Goal: Transaction & Acquisition: Obtain resource

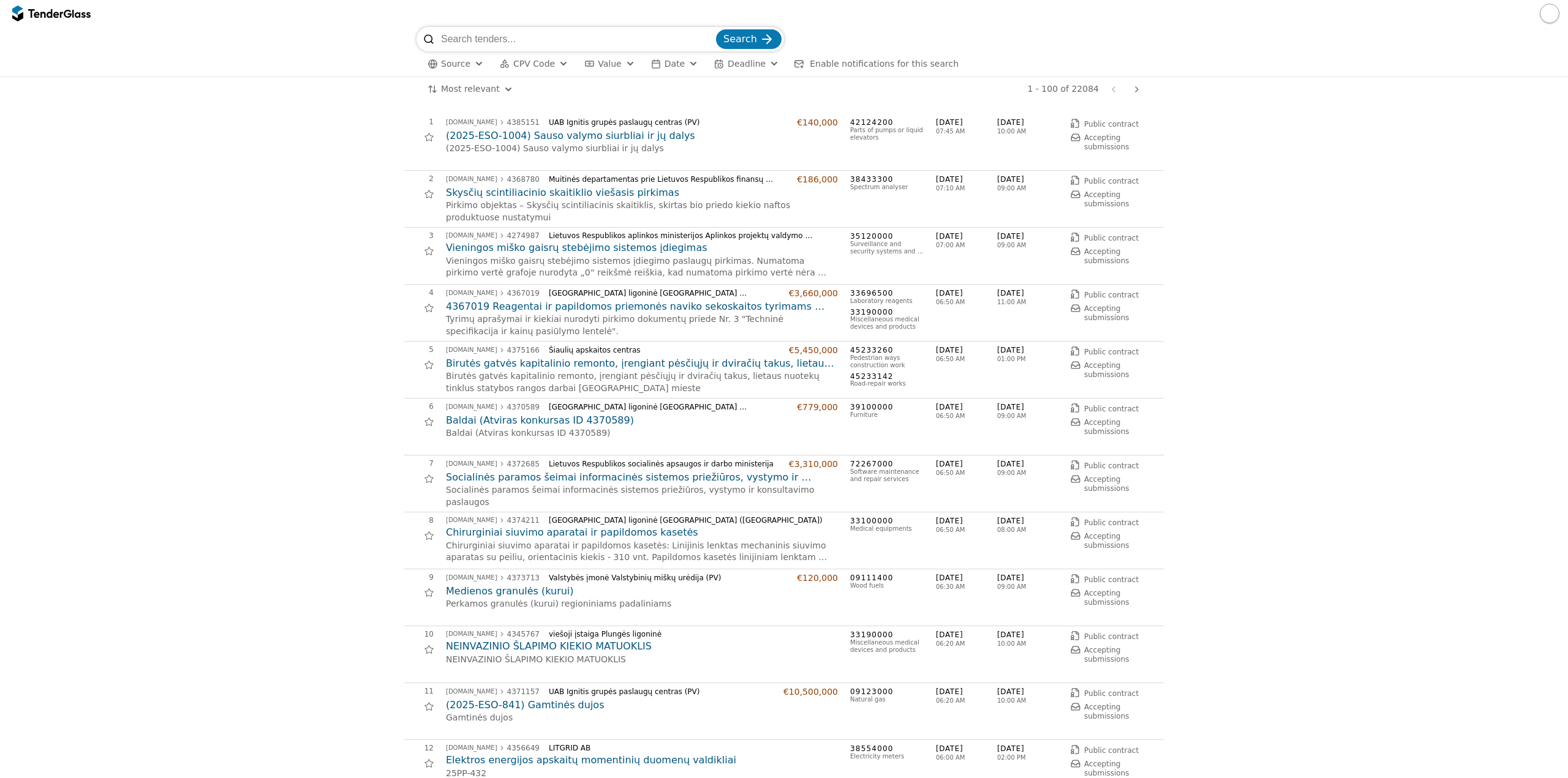
click at [478, 89] on html "Search Source CPV Code Type Buyer Value Date Deadline Enable notifications for …" at bounding box center [784, 389] width 1568 height 778
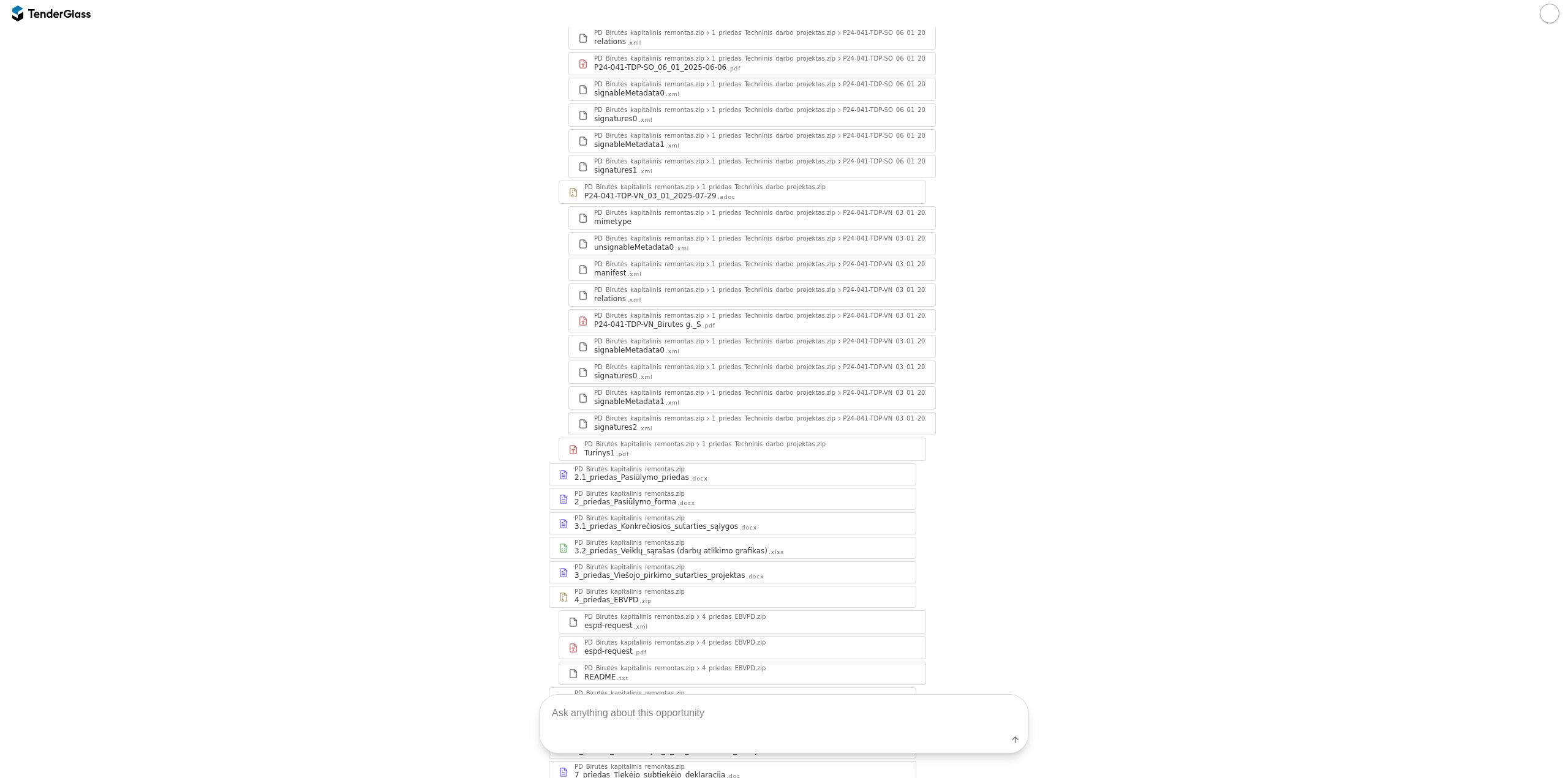
scroll to position [4079, 0]
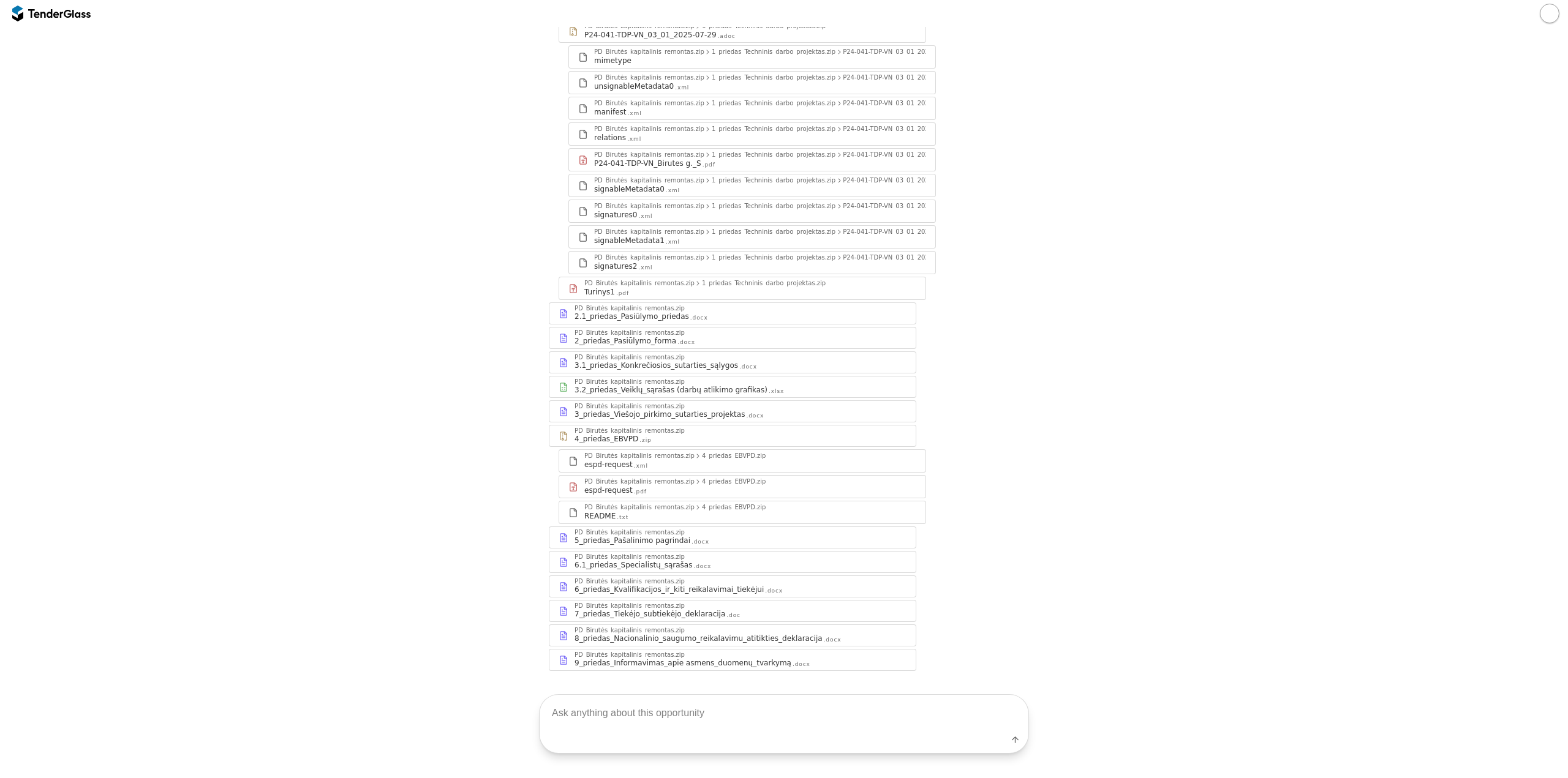
click at [758, 585] on div "6_priedas_Kvalifikacijos_ir_kiti_reikalavimai_tiekėjui .docx" at bounding box center [740, 589] width 332 height 10
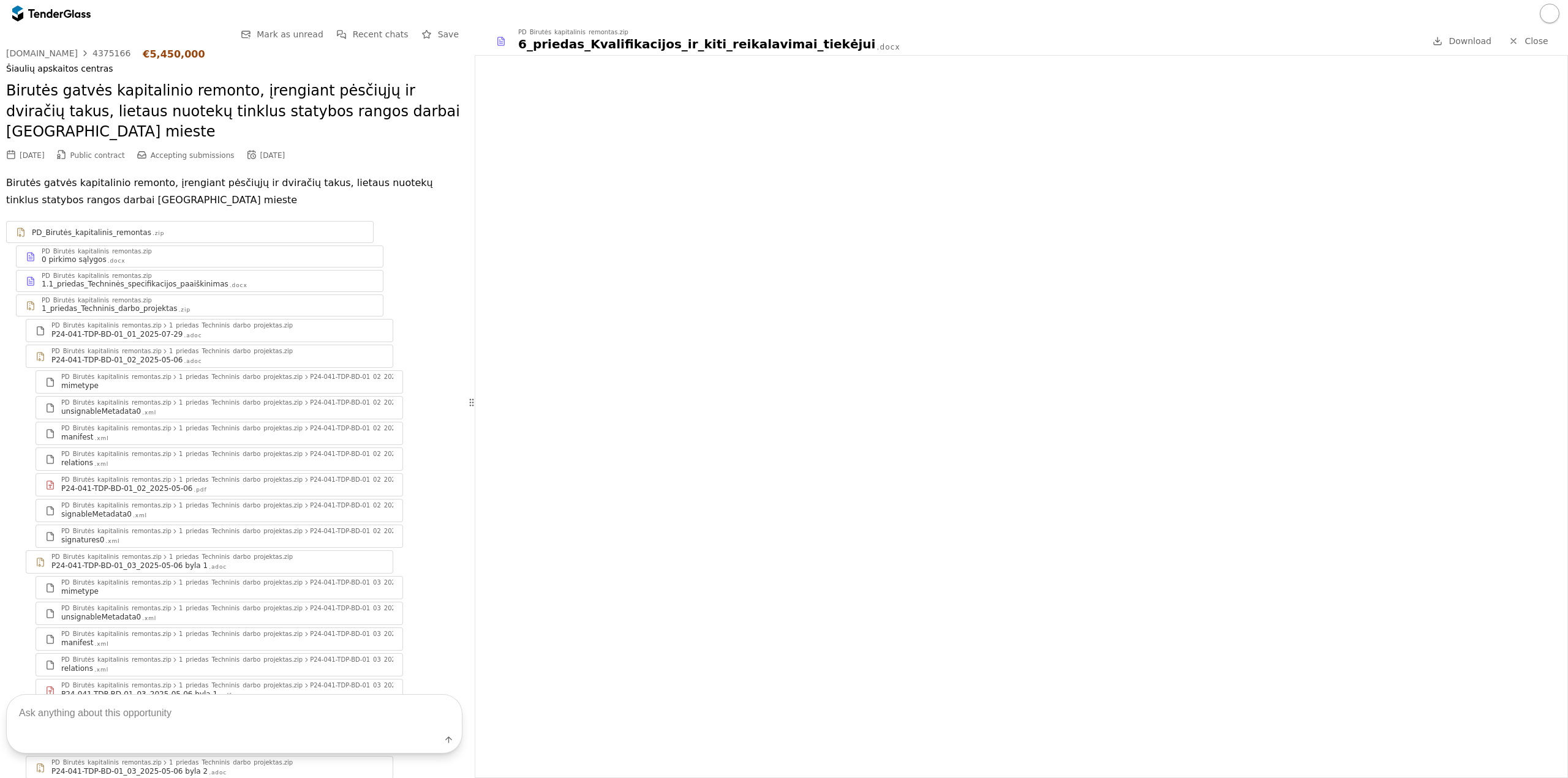
click at [225, 279] on div "1.1_priedas_Techninės_specifikacijos_paaiškinimas .docx" at bounding box center [207, 284] width 332 height 10
click at [237, 303] on div "1_priedas_Techninis_darbo_projektas .zip" at bounding box center [207, 308] width 332 height 10
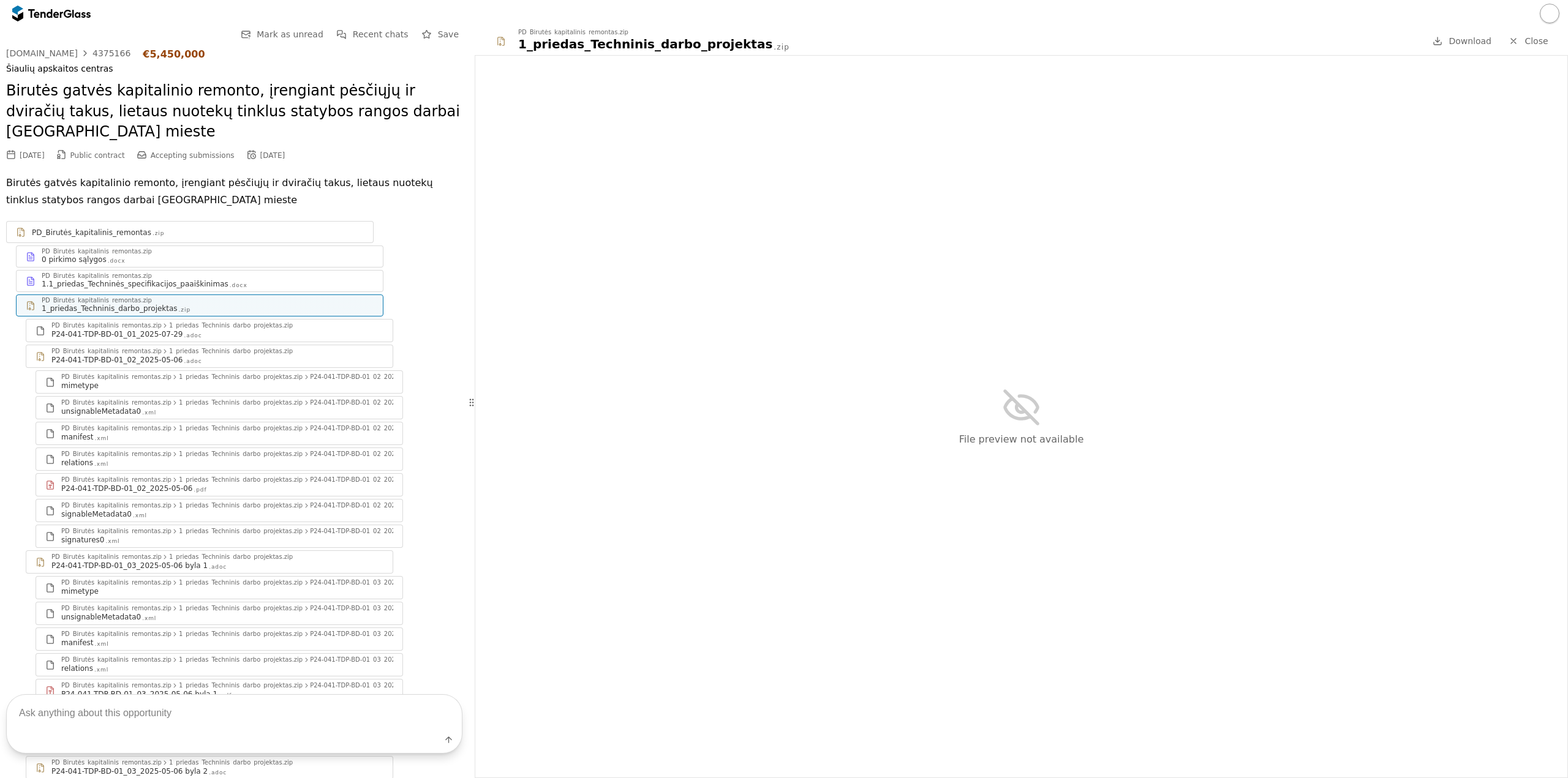
click at [229, 355] on div "P24-041-TDP-BD-01_02_2025-05-06 .adoc" at bounding box center [217, 360] width 332 height 10
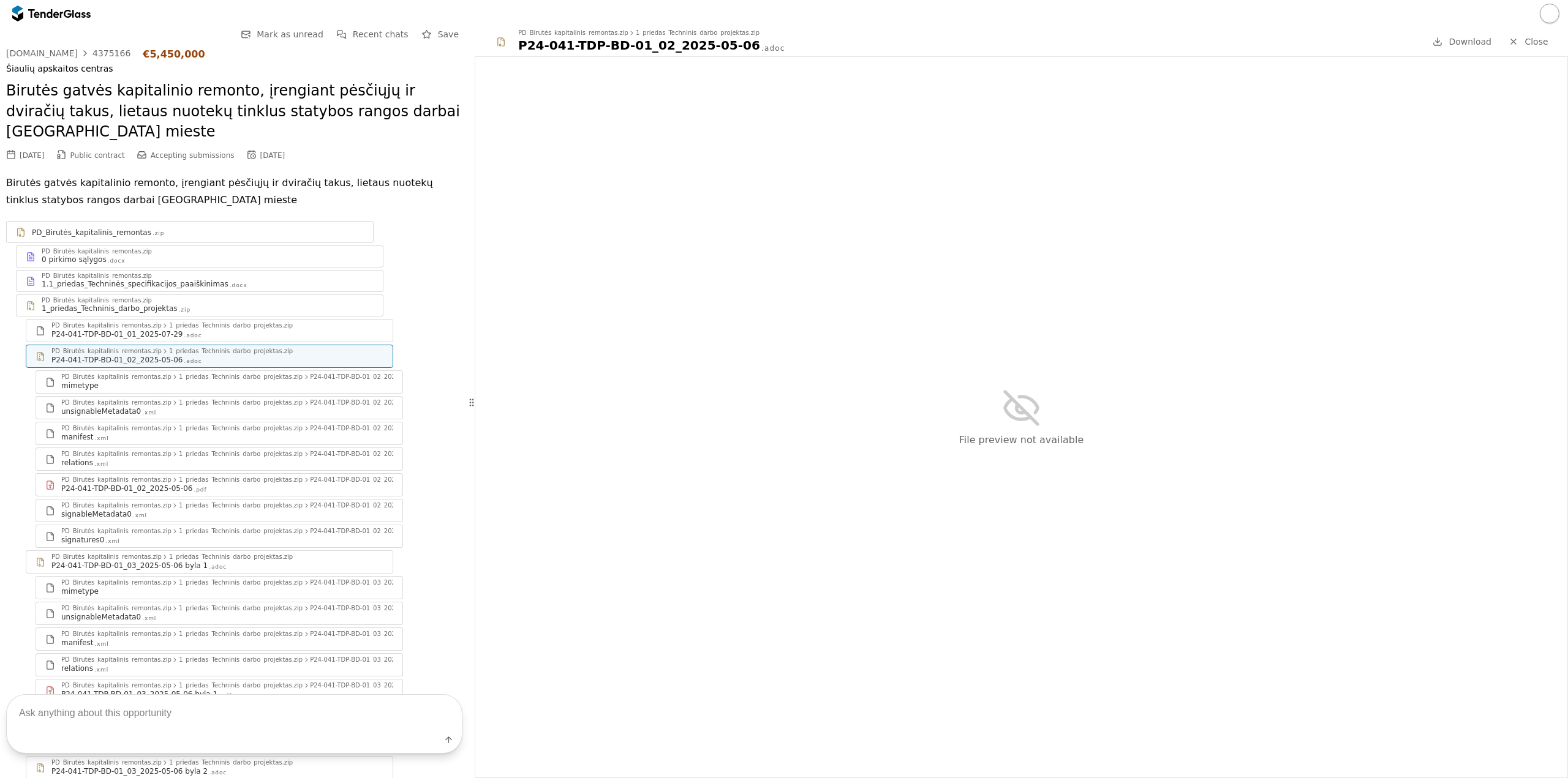
click at [236, 381] on div "mimetype" at bounding box center [227, 385] width 332 height 10
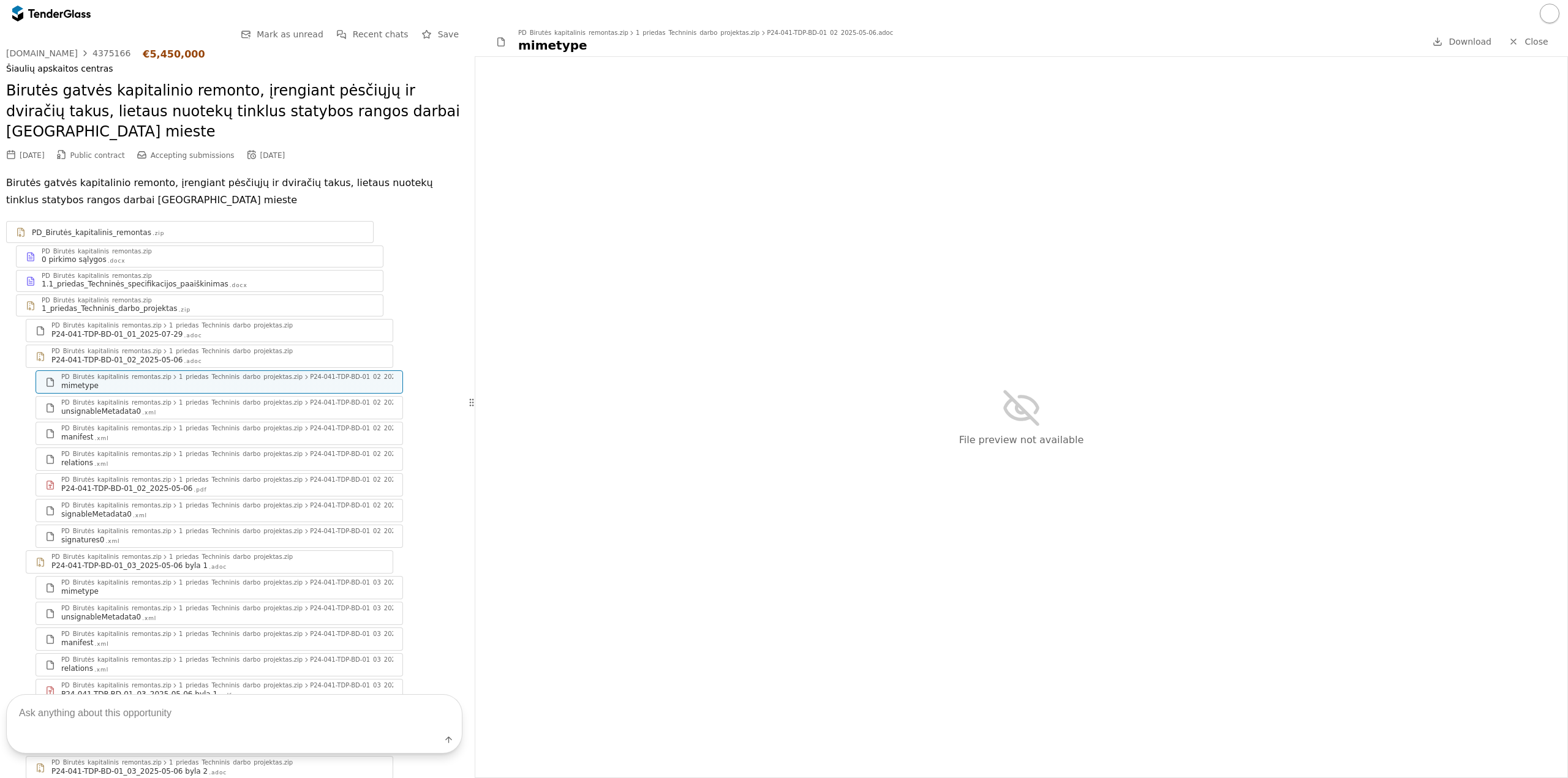
click at [186, 329] on div "P24-041-TDP-BD-01_01_2025-07-29 .adoc" at bounding box center [217, 334] width 332 height 10
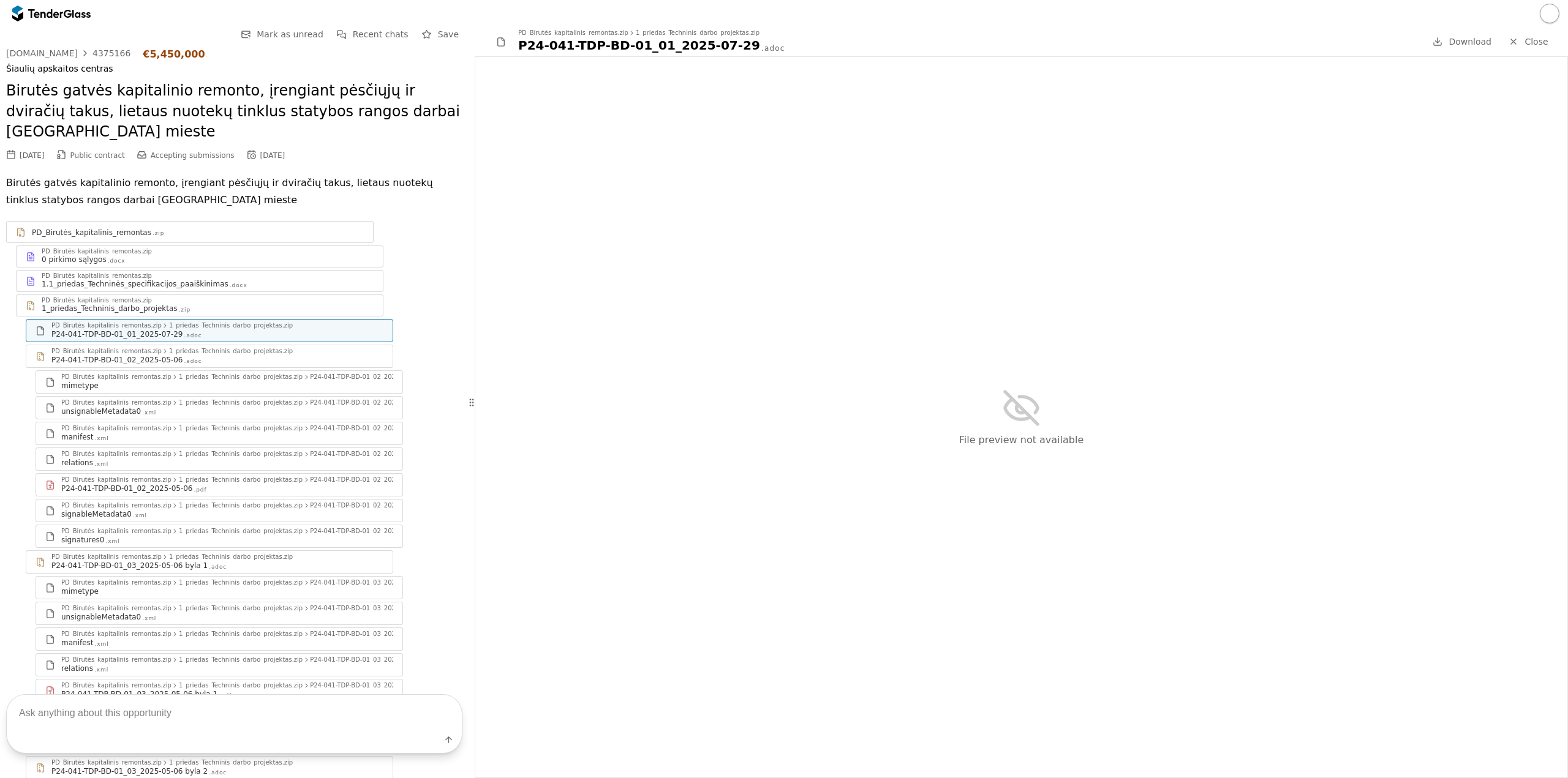
click at [58, 323] on div "PD_Birutės_kapitalinis_remontas.zip" at bounding box center [106, 325] width 110 height 6
click at [93, 50] on div "4375166" at bounding box center [111, 53] width 38 height 9
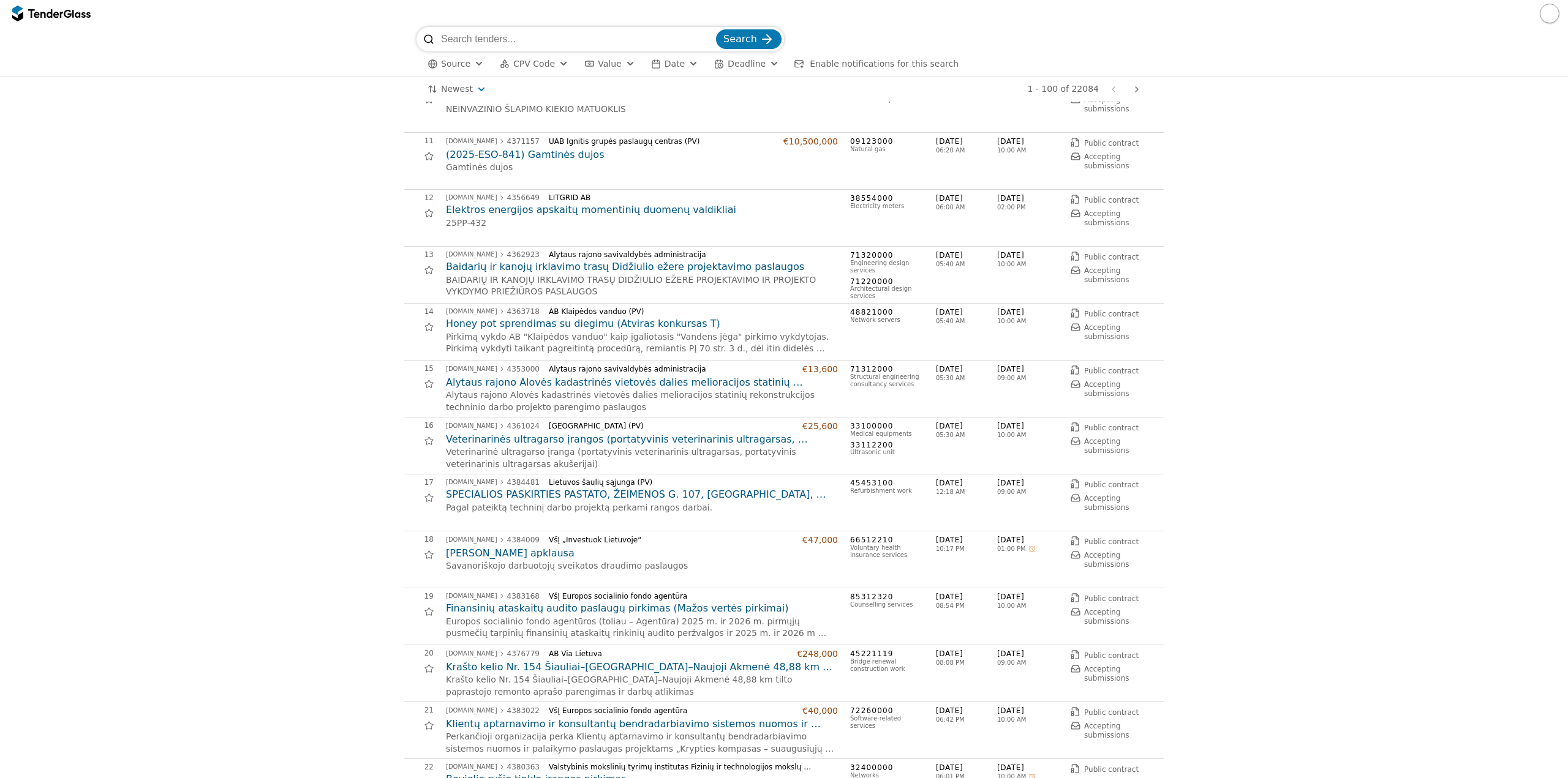
scroll to position [551, 0]
